Goal: Information Seeking & Learning: Learn about a topic

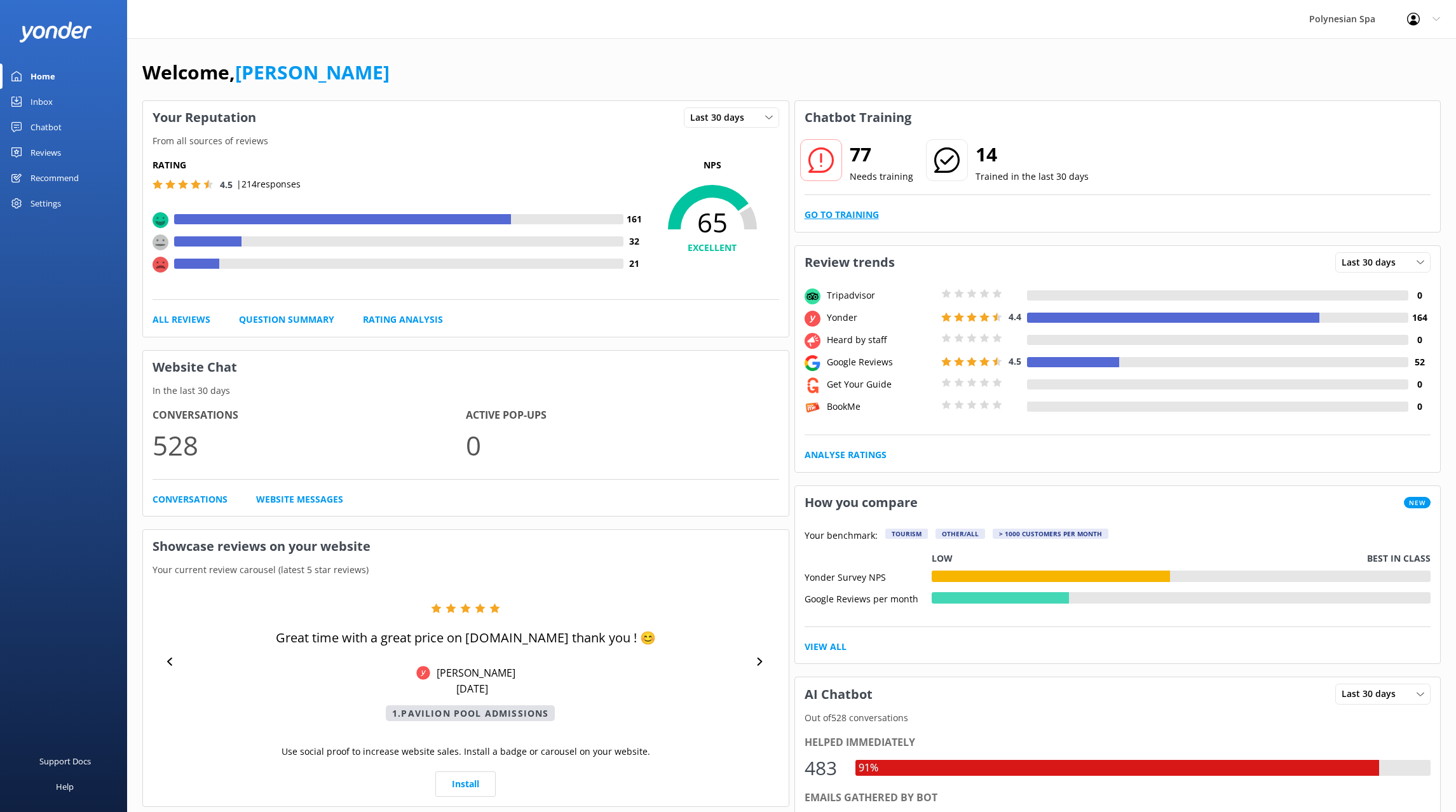
click at [856, 213] on link "Go to Training" at bounding box center [842, 214] width 74 height 14
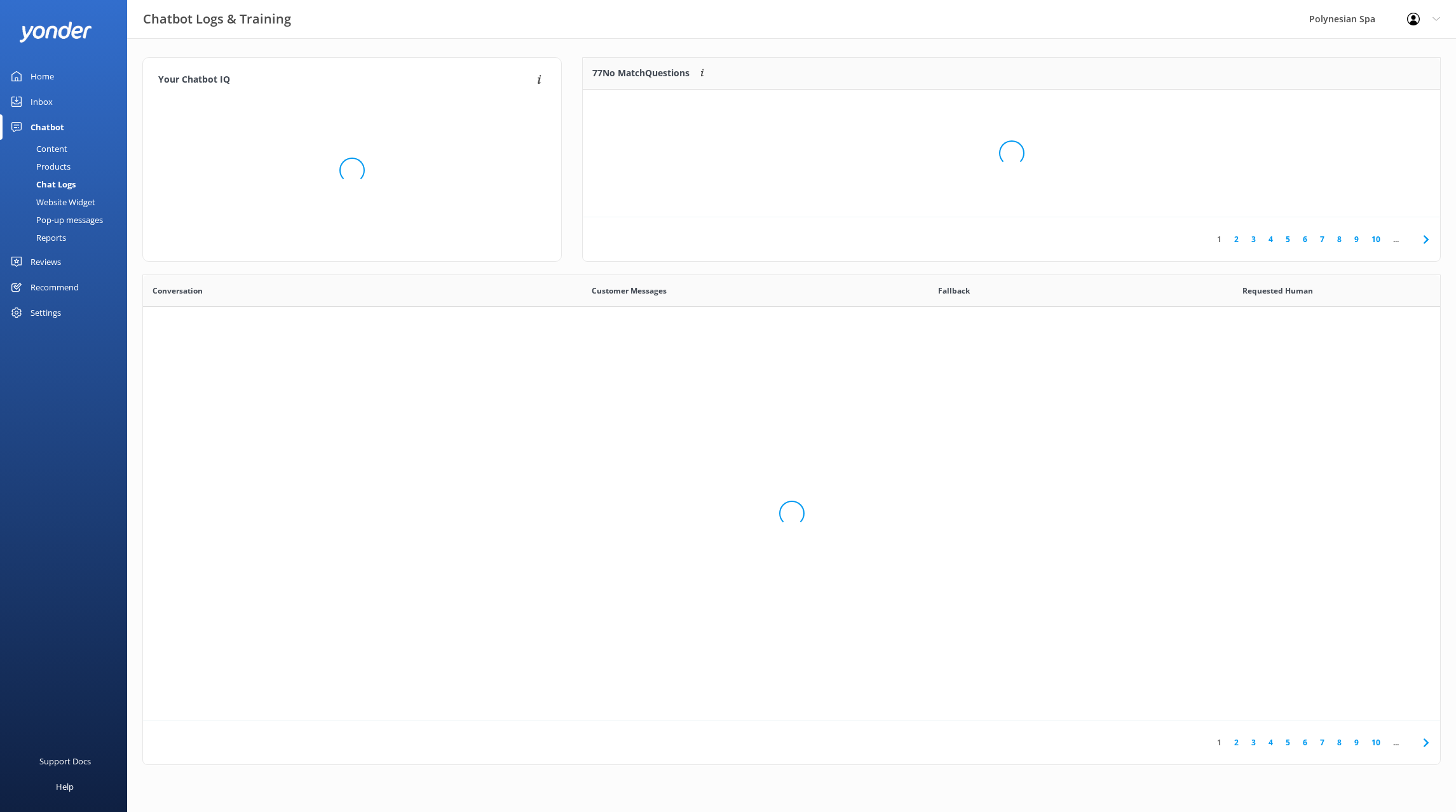
scroll to position [446, 1297]
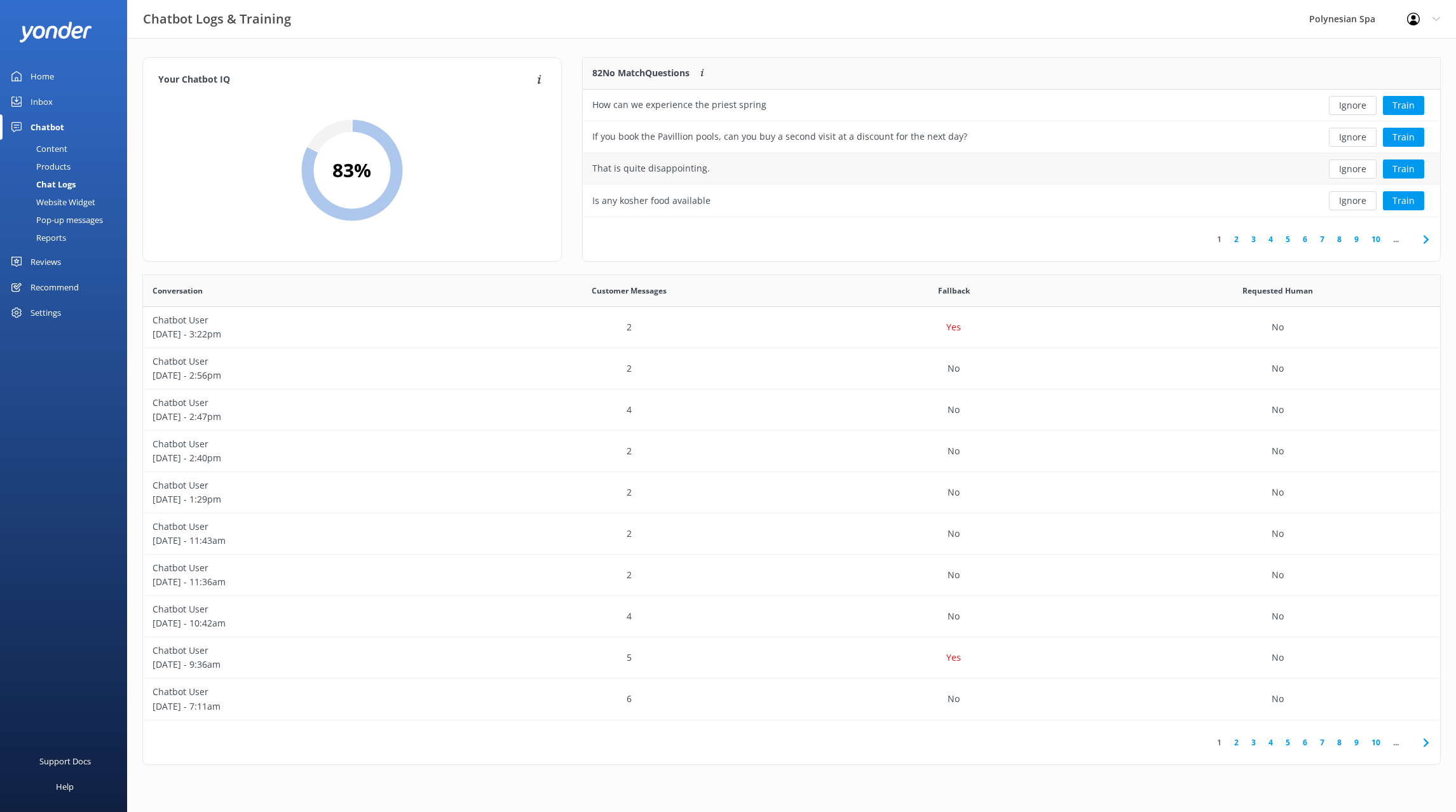
click at [750, 172] on div "That is quite disappointing." at bounding box center [924, 169] width 683 height 32
click at [1235, 241] on link "2" at bounding box center [1237, 239] width 17 height 12
click at [1255, 239] on link "3" at bounding box center [1254, 239] width 17 height 12
